Goal: Information Seeking & Learning: Find specific page/section

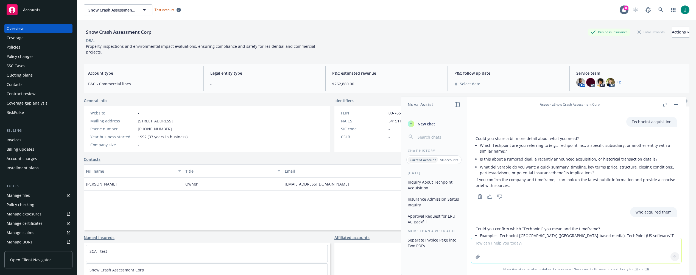
scroll to position [52, 0]
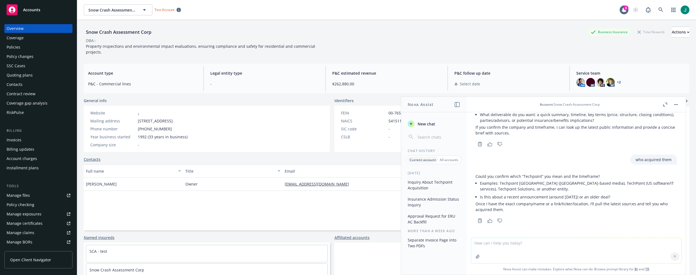
click at [18, 47] on div "Policies" at bounding box center [14, 47] width 14 height 9
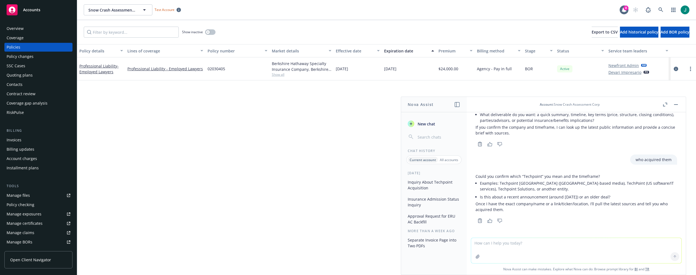
click at [20, 76] on div "Quoting plans" at bounding box center [20, 75] width 26 height 9
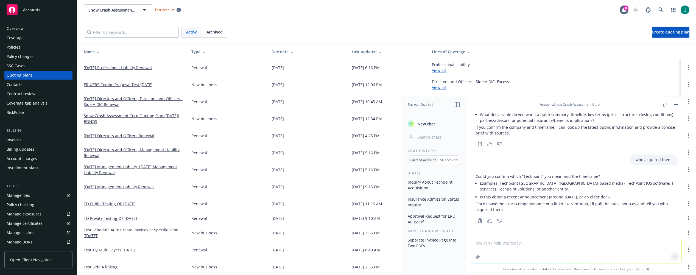
click at [144, 186] on link "04/01/25 Management Liability Renewal" at bounding box center [119, 187] width 70 height 6
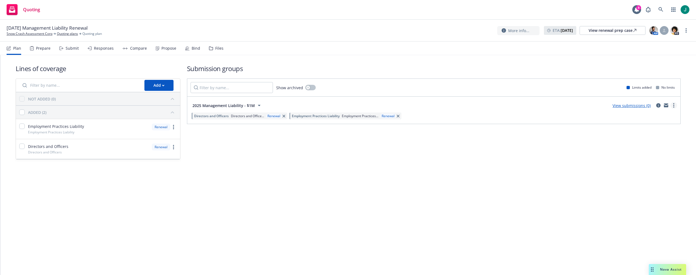
click at [675, 106] on link "more" at bounding box center [674, 105] width 7 height 7
click at [465, 87] on div "Show archived Limits added No limits" at bounding box center [433, 88] width 493 height 18
click at [64, 34] on link "Quoting plans" at bounding box center [67, 33] width 21 height 5
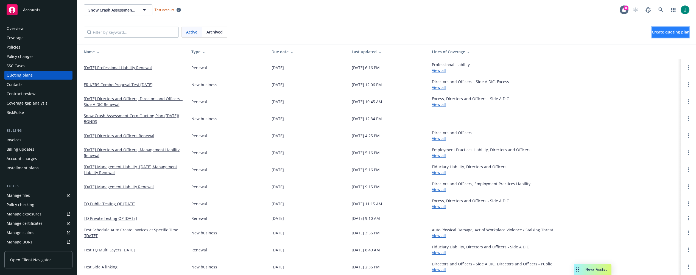
click at [660, 32] on span "Create quoting plan" at bounding box center [671, 31] width 38 height 5
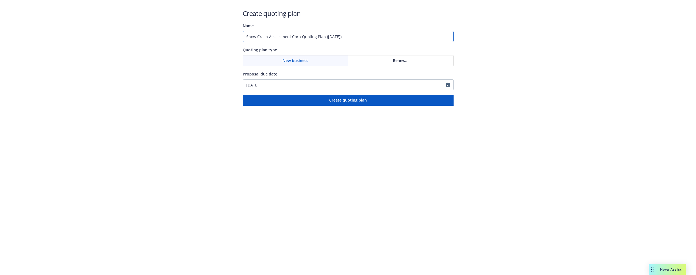
drag, startPoint x: 350, startPoint y: 36, endPoint x: 229, endPoint y: 33, distance: 120.3
click at [229, 33] on div "Create quoting plan Name Snow Crash Assessment Corp Quoting Plan (2025-10-15) Q…" at bounding box center [348, 53] width 696 height 106
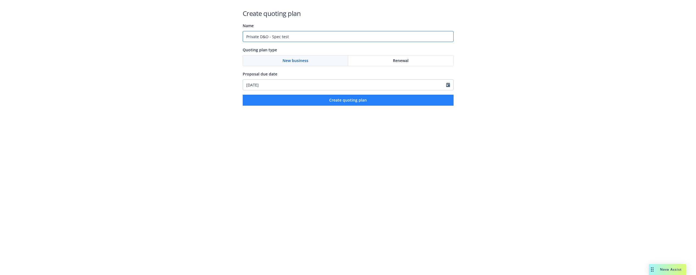
type input "Private D&O - Spec test"
click at [340, 102] on span "Create quoting plan" at bounding box center [348, 99] width 38 height 5
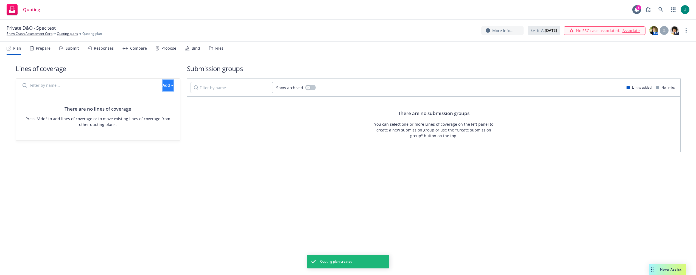
click at [163, 86] on div "Add" at bounding box center [168, 85] width 11 height 10
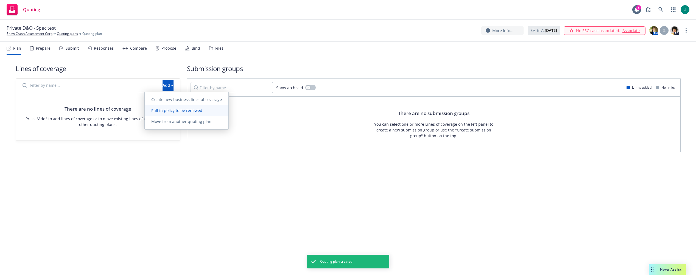
click at [174, 111] on span "Pull in policy to be renewed" at bounding box center [177, 110] width 64 height 5
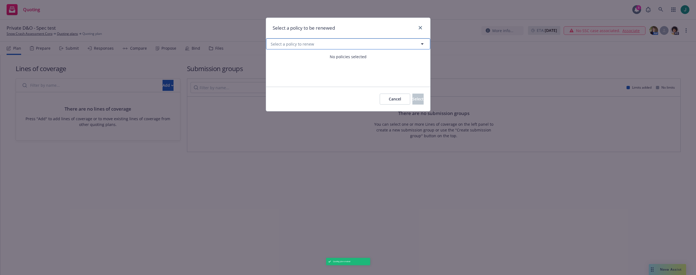
click at [278, 45] on span "Select a policy to renew" at bounding box center [292, 44] width 43 height 6
select select "ACTIVE"
type input "Dir"
click at [282, 54] on div "Dir 0 results found All Active Upcoming Expired Cancelled" at bounding box center [348, 57] width 164 height 11
click at [422, 26] on icon "close" at bounding box center [420, 27] width 3 height 3
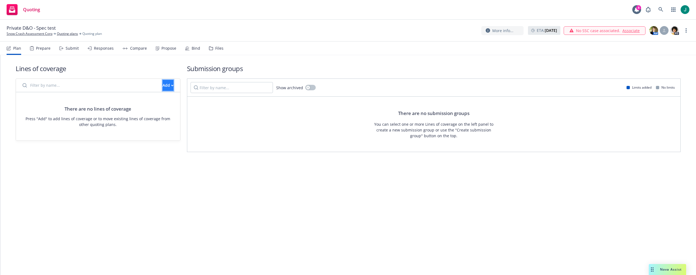
click at [163, 84] on div "Add" at bounding box center [168, 85] width 11 height 10
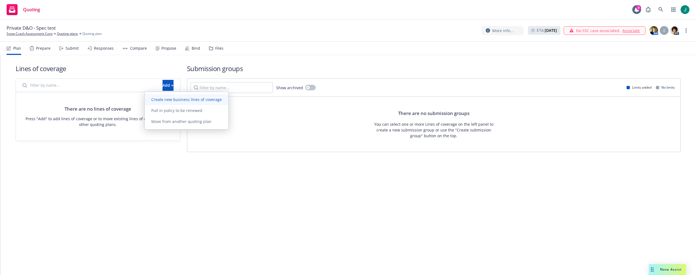
click at [180, 99] on span "Create new business lines of coverage" at bounding box center [187, 99] width 84 height 5
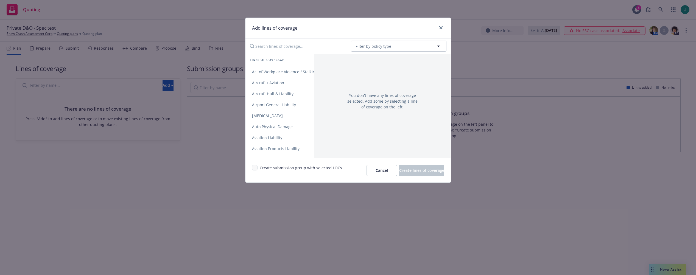
click at [281, 48] on input "Search lines of coverage..." at bounding box center [297, 46] width 100 height 11
type input "Direct"
click at [280, 71] on span "Directors and Officers" at bounding box center [272, 71] width 54 height 5
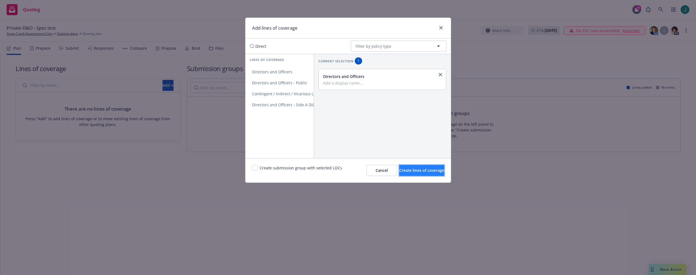
click at [413, 173] on span "Create lines of coverage" at bounding box center [421, 170] width 45 height 5
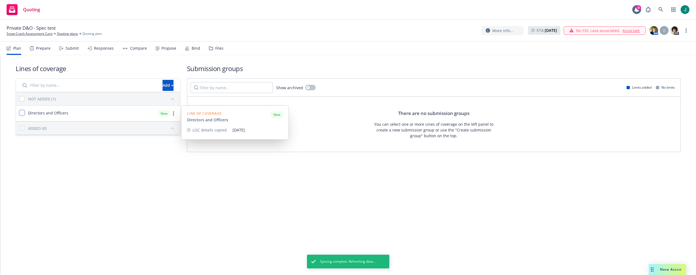
click at [22, 112] on input "checkbox" at bounding box center [21, 112] width 5 height 5
checkbox input "true"
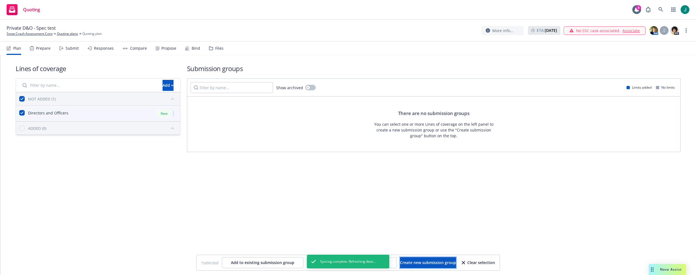
drag, startPoint x: 425, startPoint y: 263, endPoint x: 418, endPoint y: 253, distance: 12.0
click at [425, 263] on span "Create new submission group" at bounding box center [428, 262] width 56 height 5
checkbox input "false"
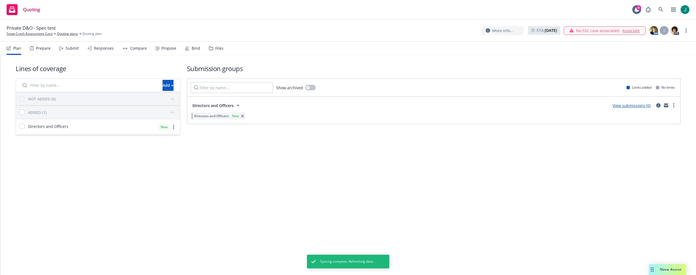
click at [221, 116] on span "Directors and Officers" at bounding box center [211, 116] width 35 height 5
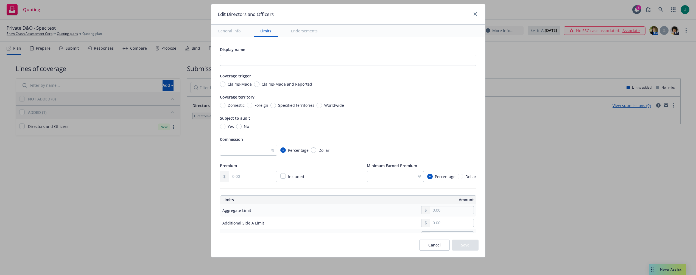
click at [517, 142] on div "Edit Directors and Officers General info Limits Endorsements Display name Cover…" at bounding box center [348, 137] width 696 height 275
click at [475, 14] on icon "close" at bounding box center [475, 13] width 3 height 3
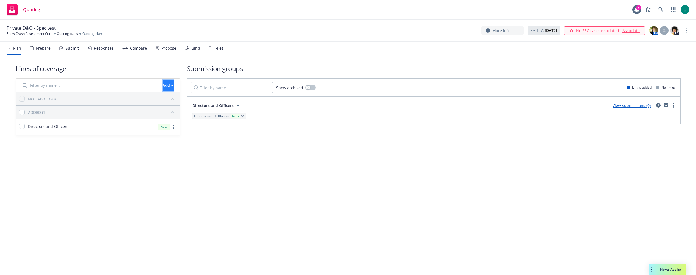
click at [163, 86] on div "Add" at bounding box center [168, 85] width 11 height 10
click at [165, 99] on span "Create new business lines of coverage" at bounding box center [187, 99] width 84 height 5
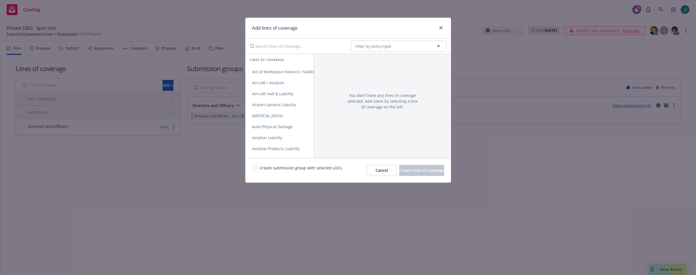
click at [303, 45] on input "Search lines of coverage..." at bounding box center [297, 46] width 100 height 11
type input "Dire"
click at [297, 81] on span "Directors and Officers - Public" at bounding box center [279, 82] width 68 height 5
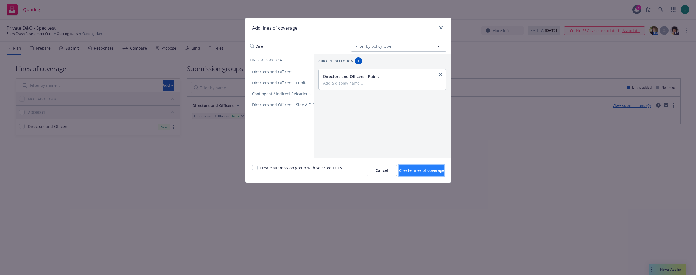
click at [411, 170] on span "Create lines of coverage" at bounding box center [421, 170] width 45 height 5
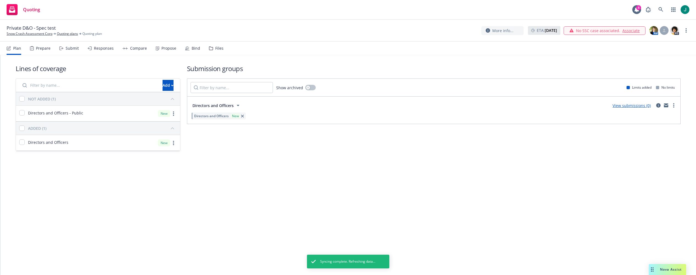
click at [223, 117] on span "Directors and Officers" at bounding box center [211, 116] width 35 height 5
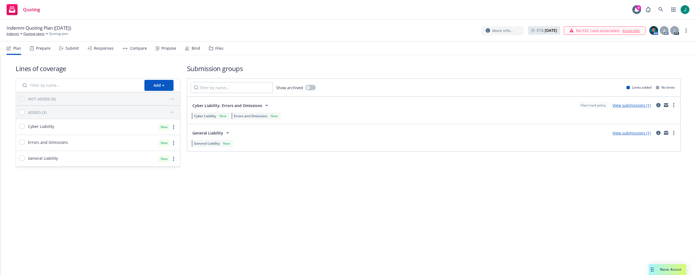
click at [218, 49] on div "Files" at bounding box center [219, 48] width 8 height 4
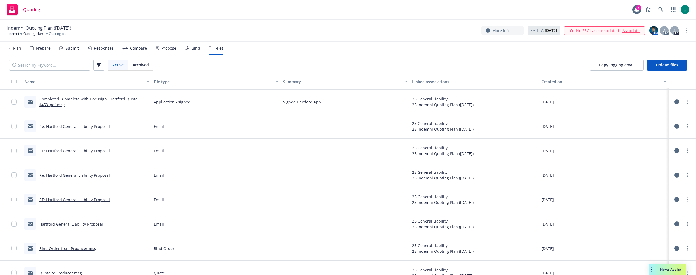
scroll to position [178, 0]
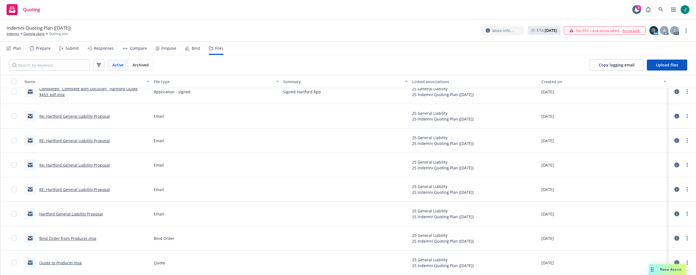
click at [67, 263] on link "Quote to Producer.msg" at bounding box center [60, 262] width 43 height 5
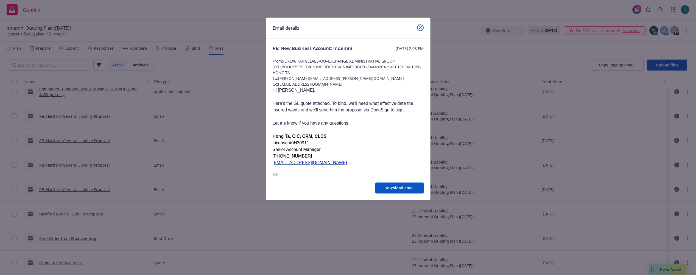
click at [420, 28] on icon "close" at bounding box center [420, 27] width 3 height 3
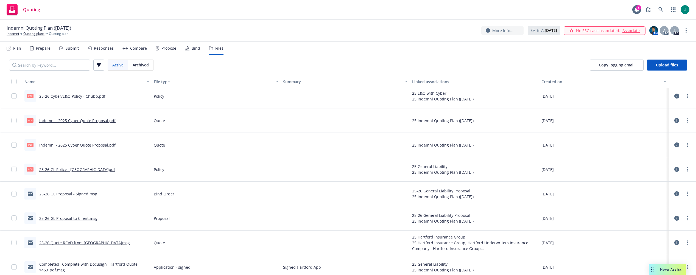
scroll to position [0, 0]
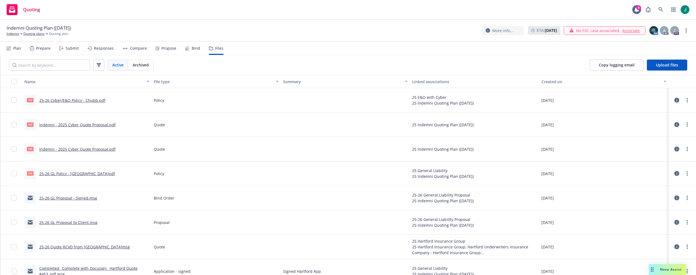
click at [80, 149] on link "Indemni - 2025 Cyber Quote Proposal.pdf" at bounding box center [77, 149] width 76 height 5
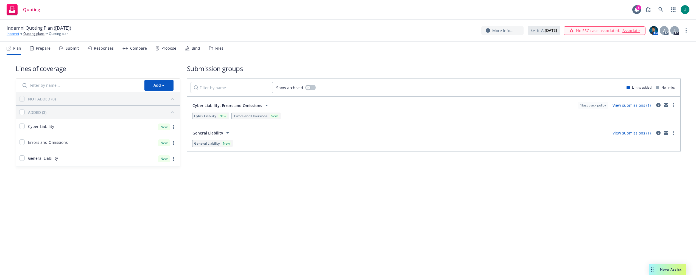
click at [17, 34] on link "Indemni" at bounding box center [13, 33] width 12 height 5
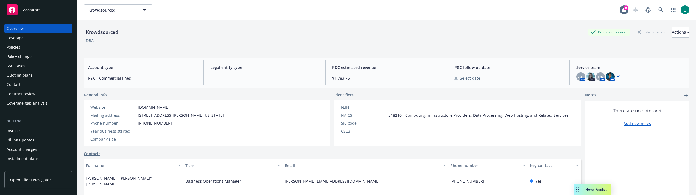
click at [10, 46] on div "Policies" at bounding box center [14, 47] width 14 height 9
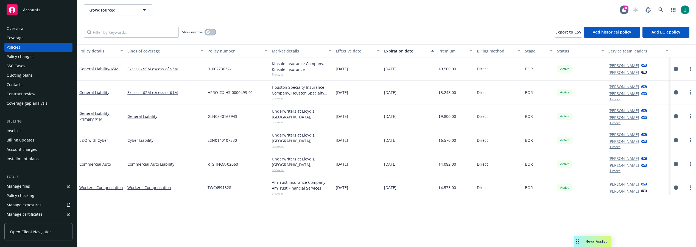
click at [208, 32] on icon "button" at bounding box center [208, 32] width 2 height 2
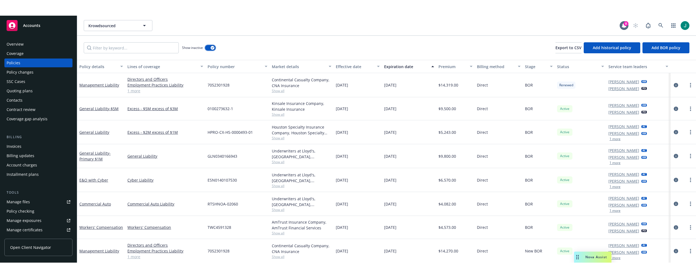
scroll to position [1, 0]
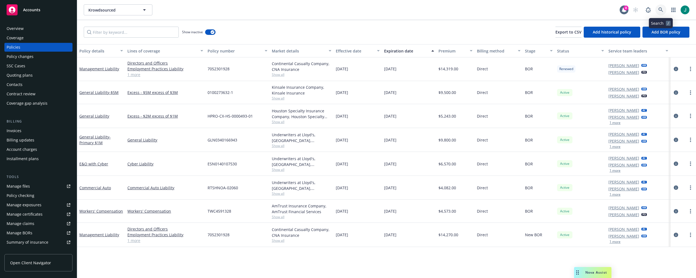
click at [660, 6] on link at bounding box center [660, 9] width 11 height 11
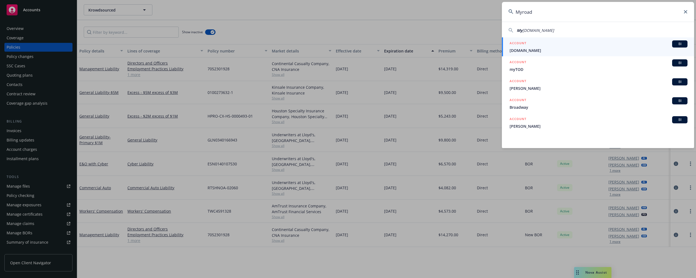
type input "Myroad"
click at [531, 51] on span "MyRoad.io" at bounding box center [599, 51] width 178 height 6
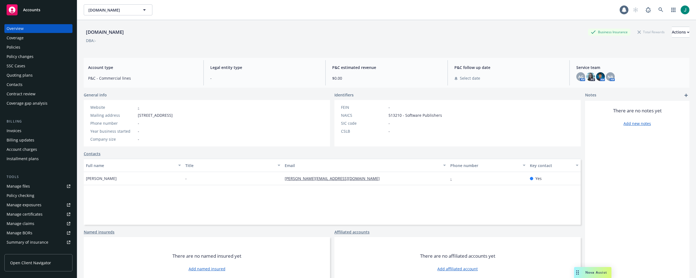
click at [23, 46] on div "Policies" at bounding box center [39, 47] width 64 height 9
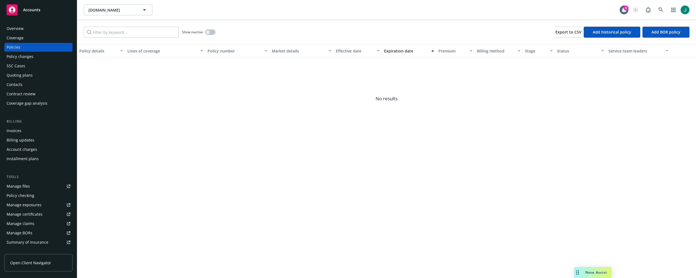
click at [24, 76] on div "Quoting plans" at bounding box center [20, 75] width 26 height 9
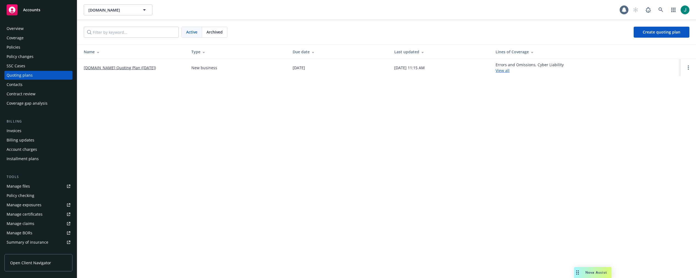
click at [124, 68] on link "MyRoad.io Quoting Plan (2025-08-28)" at bounding box center [120, 68] width 72 height 6
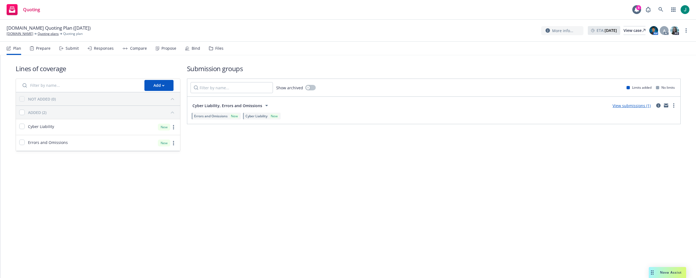
click at [219, 49] on div "Files" at bounding box center [219, 48] width 8 height 4
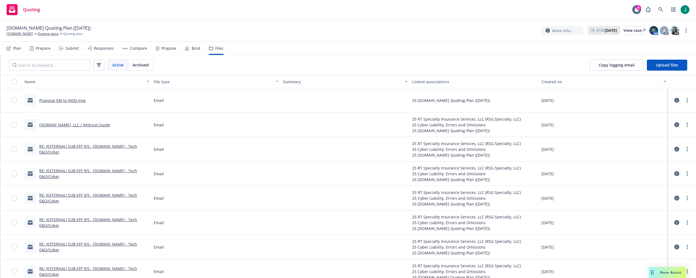
click at [69, 99] on link "Proposal EM to INSD.msg" at bounding box center [62, 100] width 46 height 5
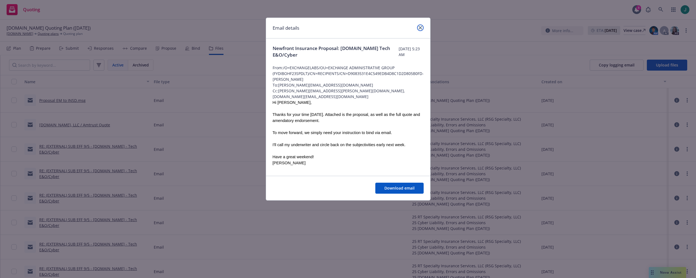
click at [420, 27] on icon "close" at bounding box center [420, 27] width 3 height 3
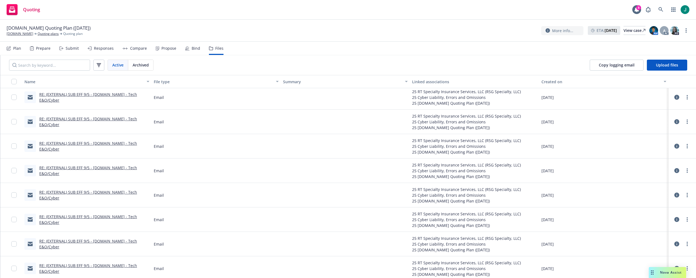
scroll to position [82, 0]
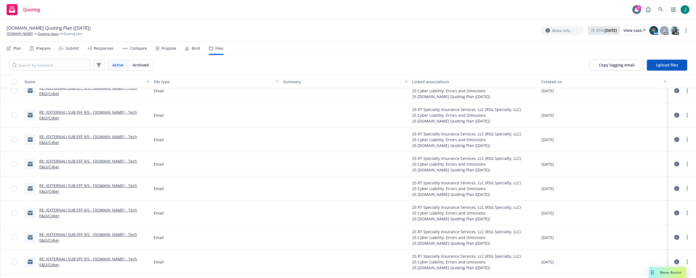
click at [113, 115] on link "RE: (EXTERNAL) SUB EFF 9/5 - MyRoad.io - Tech E&O/Cyber" at bounding box center [88, 115] width 98 height 11
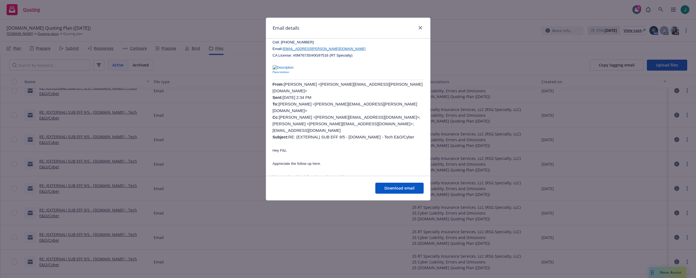
scroll to position [0, 0]
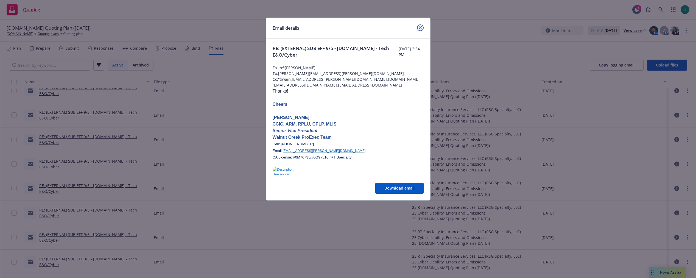
click at [419, 26] on icon "close" at bounding box center [420, 27] width 3 height 3
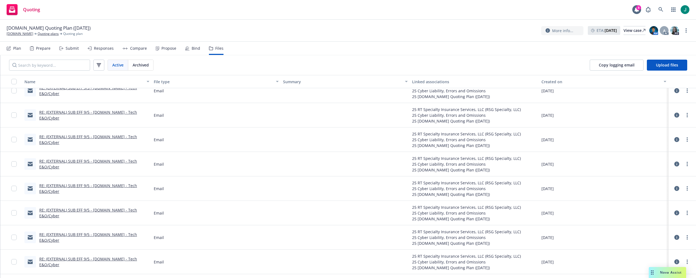
drag, startPoint x: 336, startPoint y: 91, endPoint x: 334, endPoint y: 70, distance: 21.8
click at [337, 91] on div at bounding box center [345, 91] width 129 height 24
click at [660, 7] on icon at bounding box center [660, 9] width 5 height 5
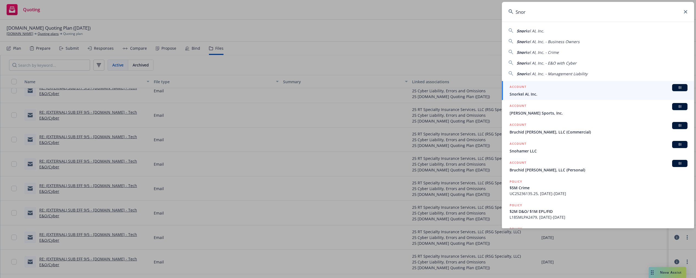
type input "Snor"
click at [535, 90] on div "ACCOUNT BI" at bounding box center [599, 87] width 178 height 7
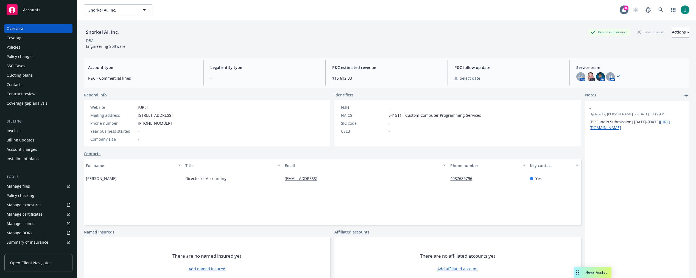
click at [24, 48] on div "Policies" at bounding box center [39, 47] width 64 height 9
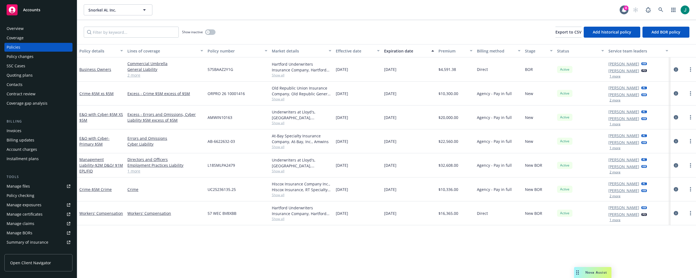
click at [20, 132] on div "Invoices" at bounding box center [14, 130] width 15 height 9
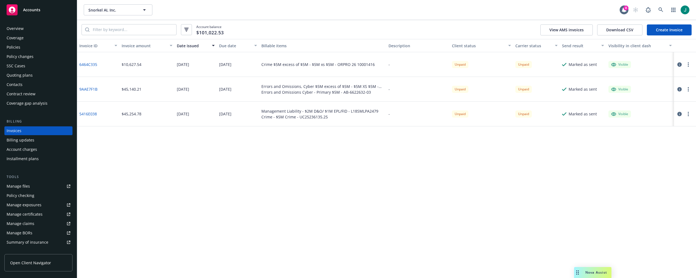
drag, startPoint x: 238, startPoint y: 207, endPoint x: 238, endPoint y: 189, distance: 18.1
click at [238, 207] on div "Invoice ID Invoice amount Date issued Due date Billable items Description Clien…" at bounding box center [386, 158] width 619 height 239
click at [659, 10] on icon at bounding box center [660, 9] width 5 height 5
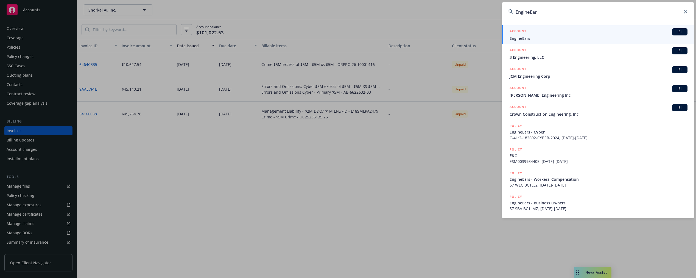
type input "EngineEars"
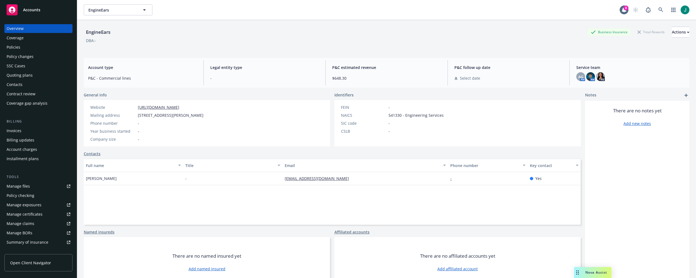
click at [23, 46] on div "Policies" at bounding box center [39, 47] width 64 height 9
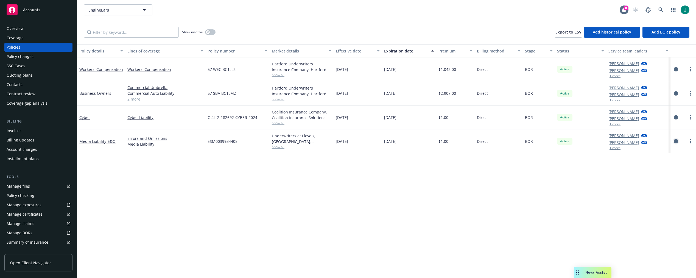
click at [676, 140] on icon "circleInformation" at bounding box center [676, 141] width 4 height 4
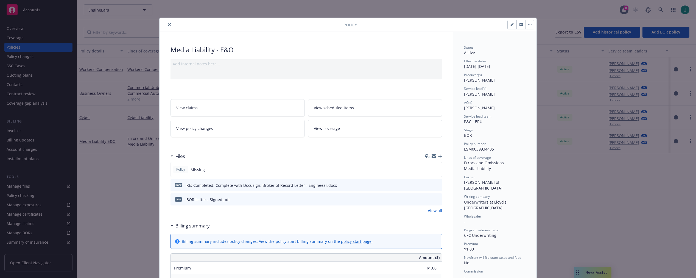
click at [435, 200] on icon "preview file" at bounding box center [436, 199] width 5 height 4
click at [436, 185] on icon "preview file" at bounding box center [436, 185] width 5 height 4
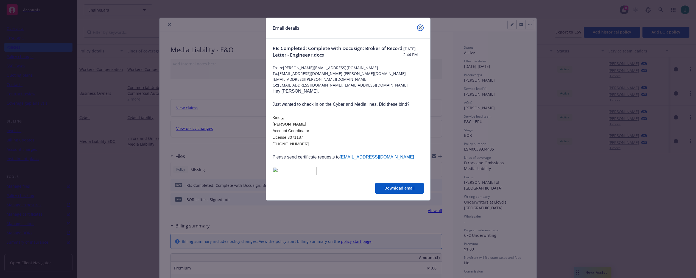
click at [421, 28] on icon "close" at bounding box center [420, 27] width 3 height 3
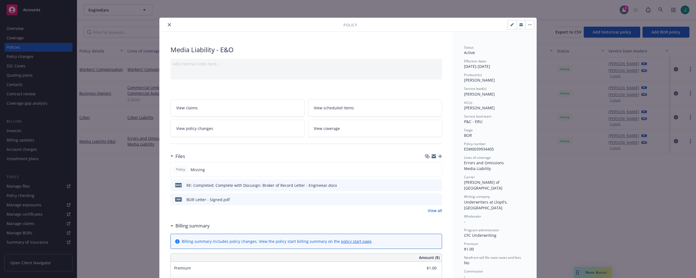
click at [169, 26] on button "close" at bounding box center [169, 24] width 7 height 7
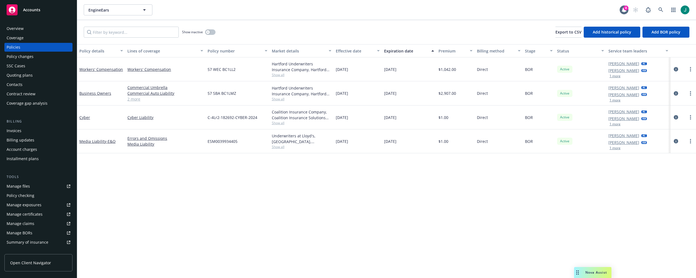
click at [323, 183] on div "Policy details Lines of coverage Policy number Market details Effective date Ex…" at bounding box center [386, 161] width 619 height 234
click at [676, 68] on icon "circleInformation" at bounding box center [676, 69] width 4 height 4
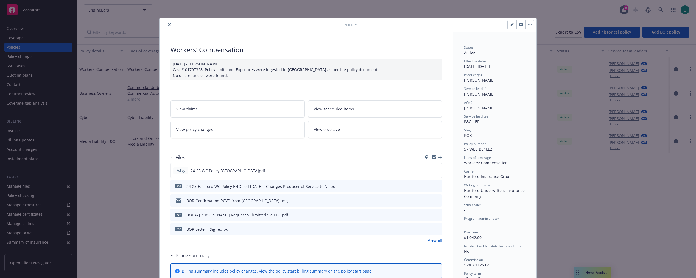
click at [168, 24] on icon "close" at bounding box center [169, 24] width 3 height 3
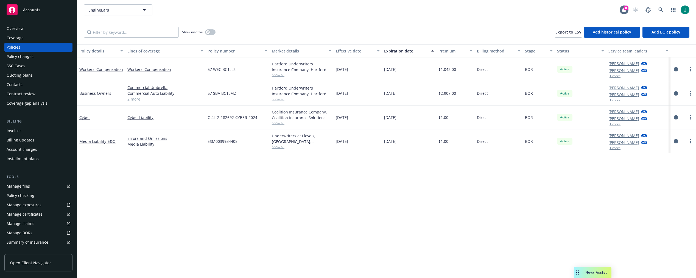
drag, startPoint x: 676, startPoint y: 93, endPoint x: 644, endPoint y: 91, distance: 32.5
click at [676, 93] on icon "circleInformation" at bounding box center [676, 93] width 4 height 4
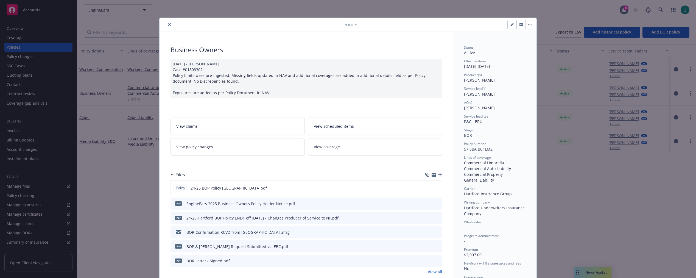
click at [168, 25] on icon "close" at bounding box center [169, 24] width 3 height 3
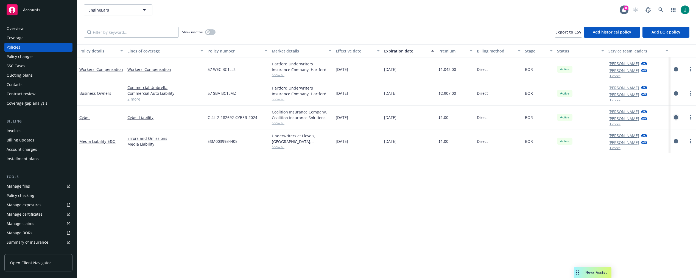
click at [675, 117] on icon "circleInformation" at bounding box center [676, 117] width 4 height 4
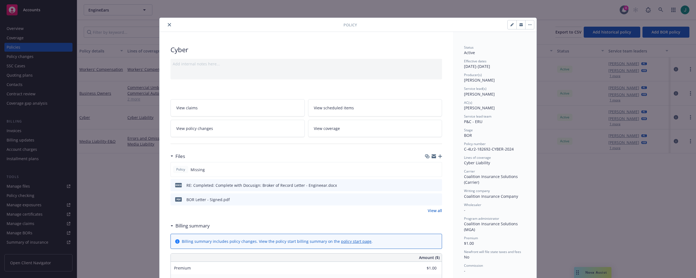
click at [169, 26] on button "close" at bounding box center [169, 24] width 7 height 7
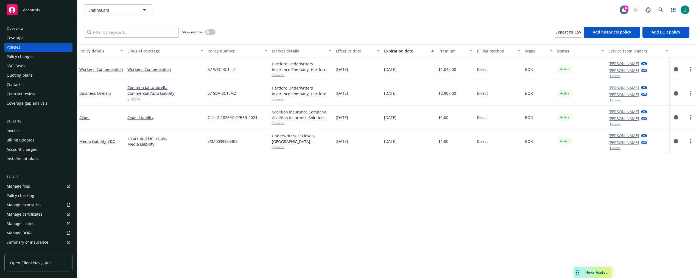
click at [29, 74] on div "Quoting plans" at bounding box center [20, 75] width 26 height 9
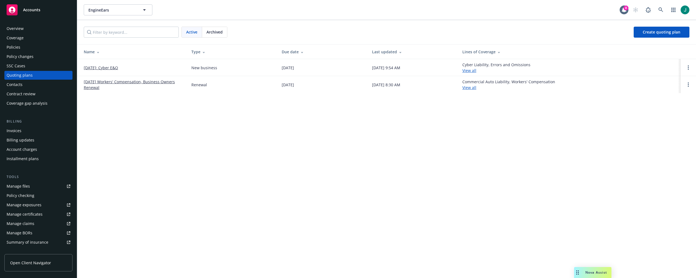
click at [115, 68] on link "[DATE]: Cyber E&O" at bounding box center [101, 68] width 34 height 6
